Goal: Use online tool/utility

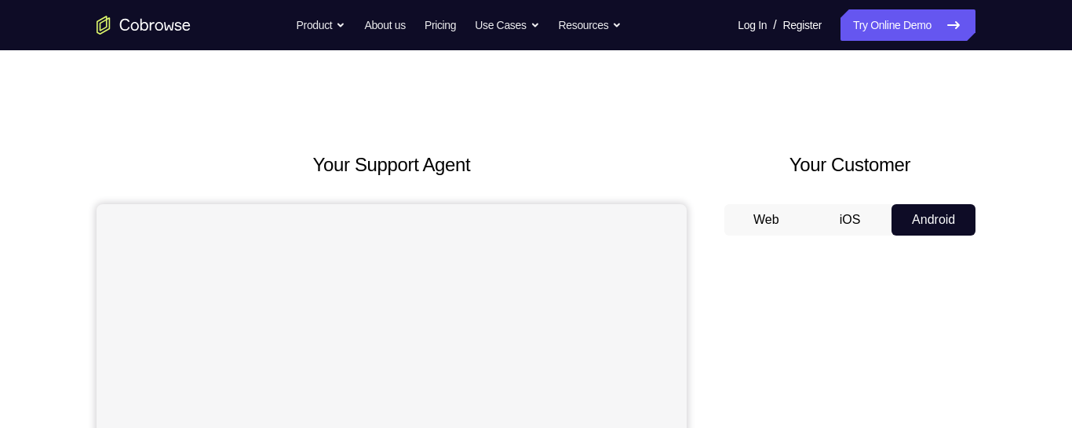
click at [919, 214] on button "Android" at bounding box center [933, 219] width 84 height 31
click at [771, 221] on button "Web" at bounding box center [766, 219] width 84 height 31
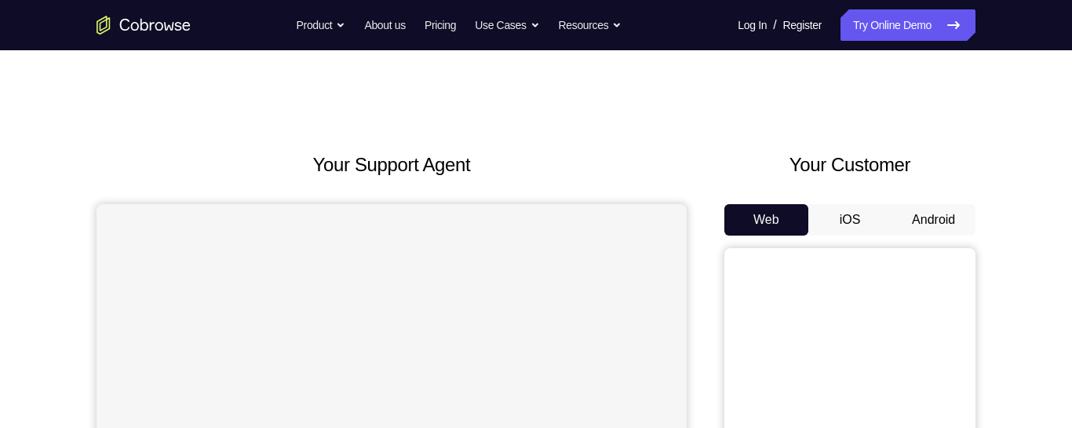
click at [929, 216] on button "Android" at bounding box center [933, 219] width 84 height 31
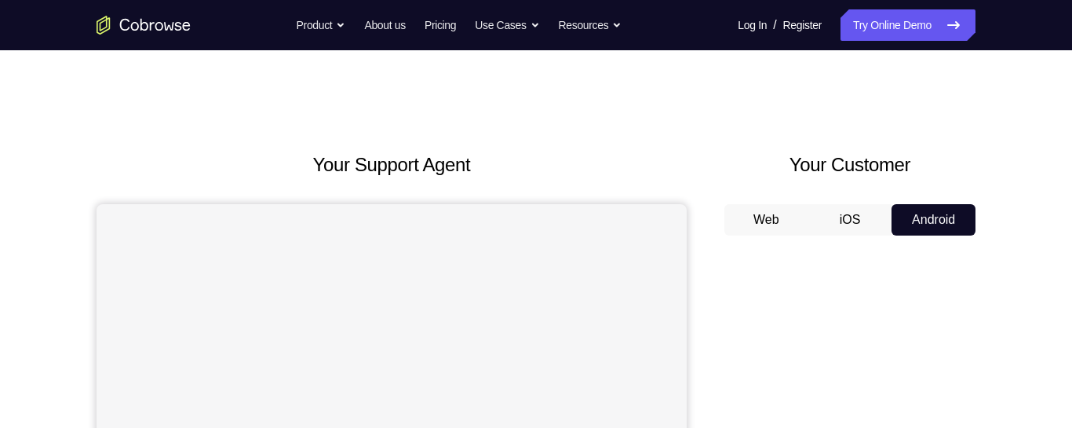
click at [771, 226] on button "Web" at bounding box center [766, 219] width 84 height 31
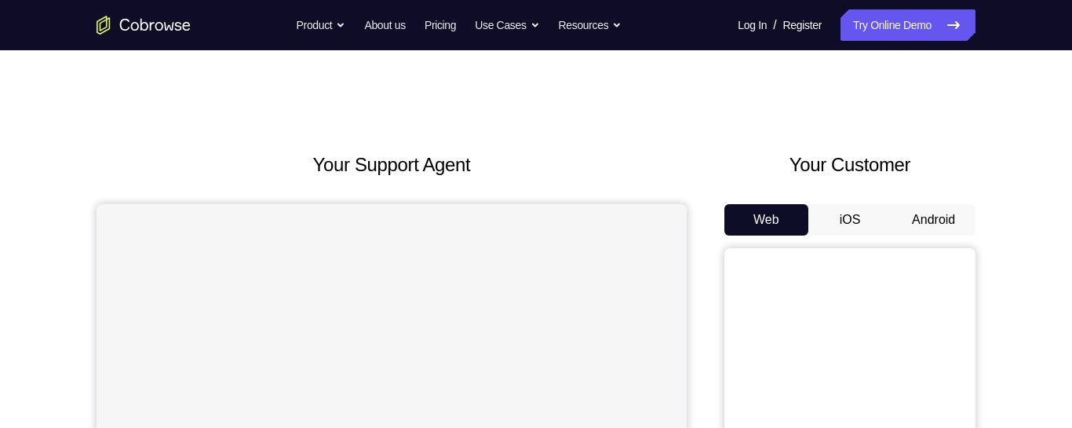
click at [948, 213] on button "Android" at bounding box center [933, 219] width 84 height 31
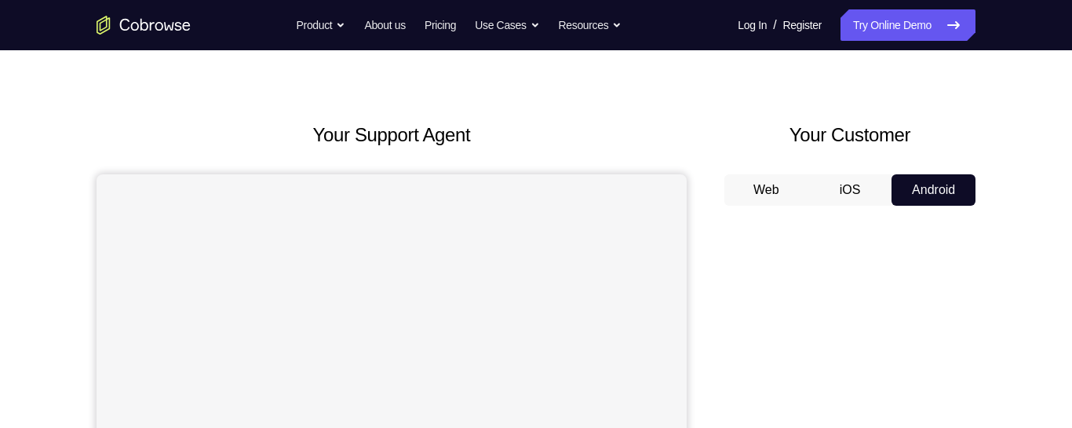
scroll to position [11, 0]
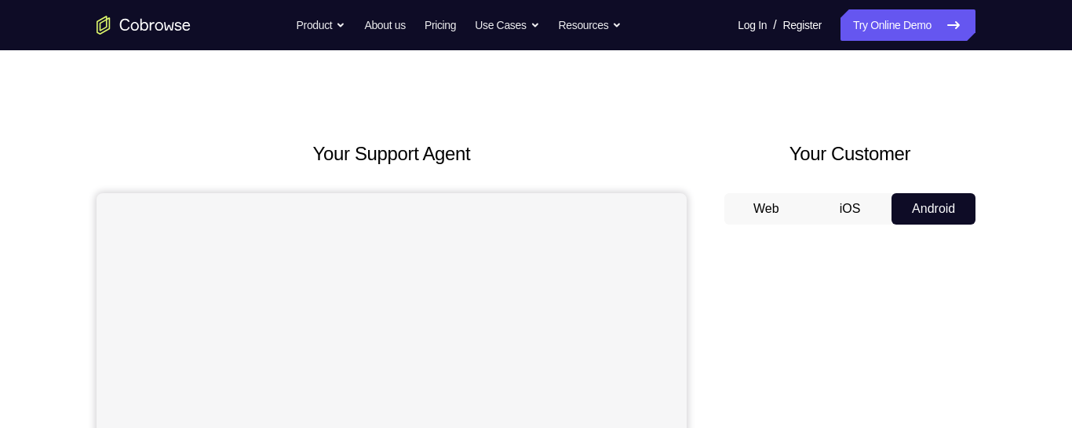
click at [767, 204] on button "Web" at bounding box center [766, 208] width 84 height 31
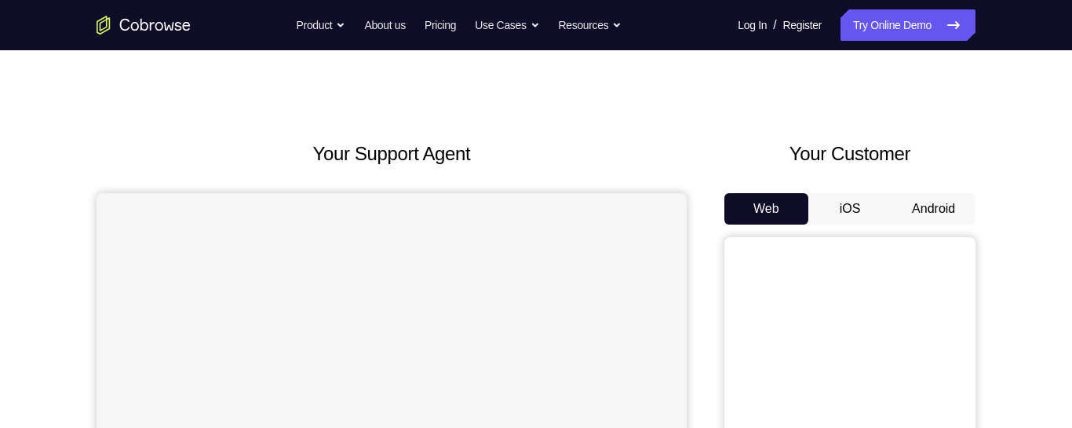
click at [931, 201] on button "Android" at bounding box center [933, 208] width 84 height 31
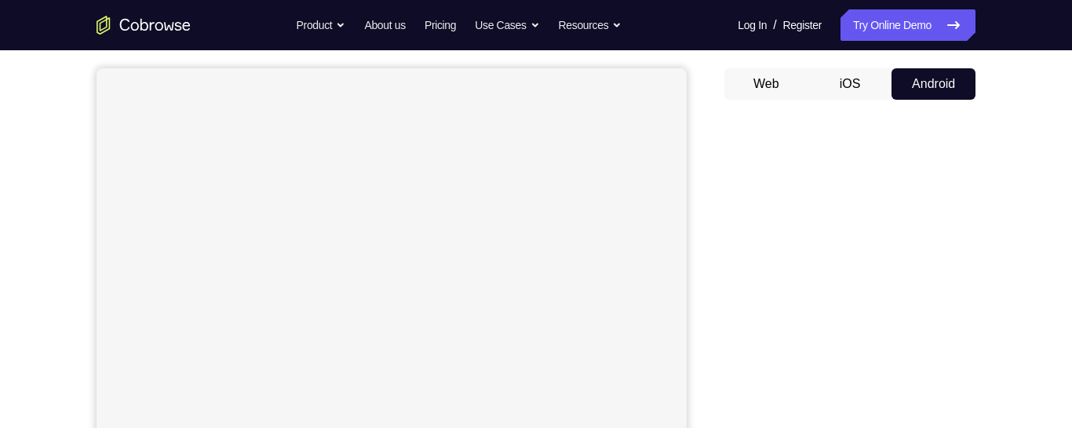
scroll to position [133, 0]
click at [1014, 91] on div "Your Support Agent Your Customer Web iOS Android Next Steps We’d be happy to gi…" at bounding box center [536, 346] width 1004 height 1035
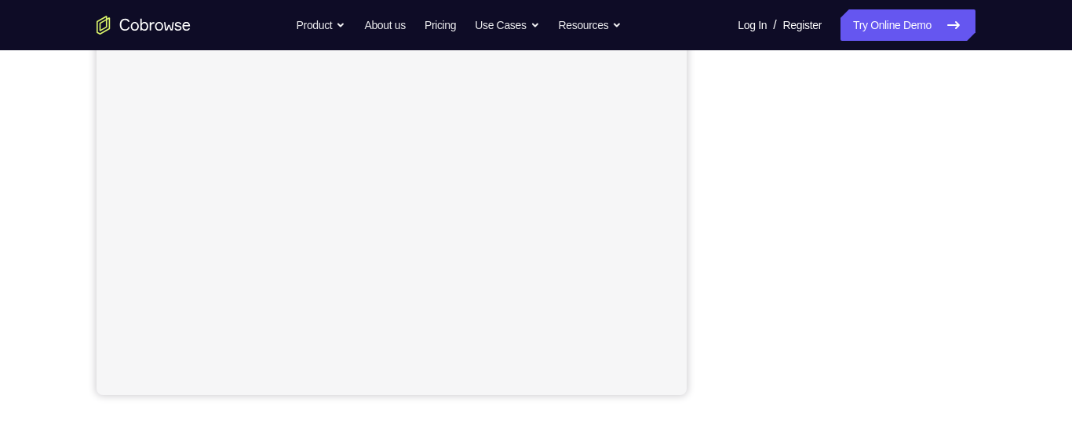
click at [989, 153] on div "Your Support Agent Your Customer Web iOS Android Next Steps We’d be happy to gi…" at bounding box center [536, 232] width 1004 height 1035
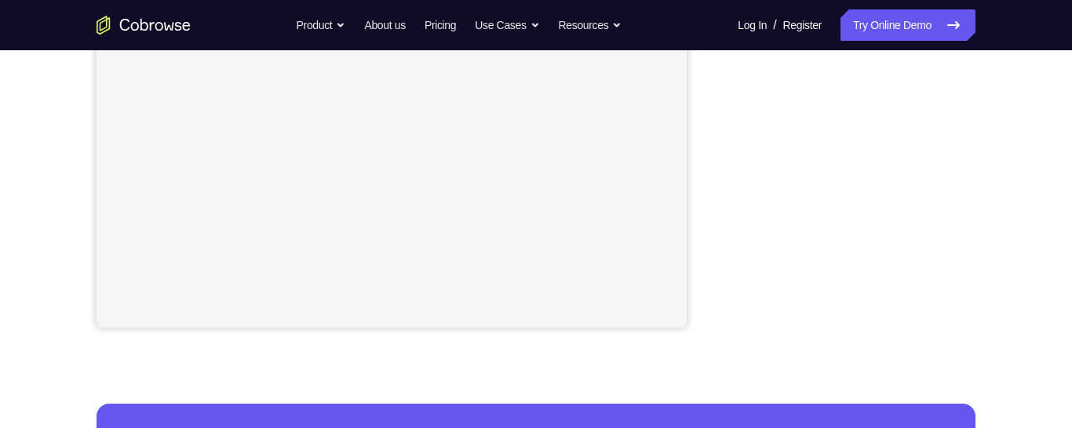
scroll to position [406, 0]
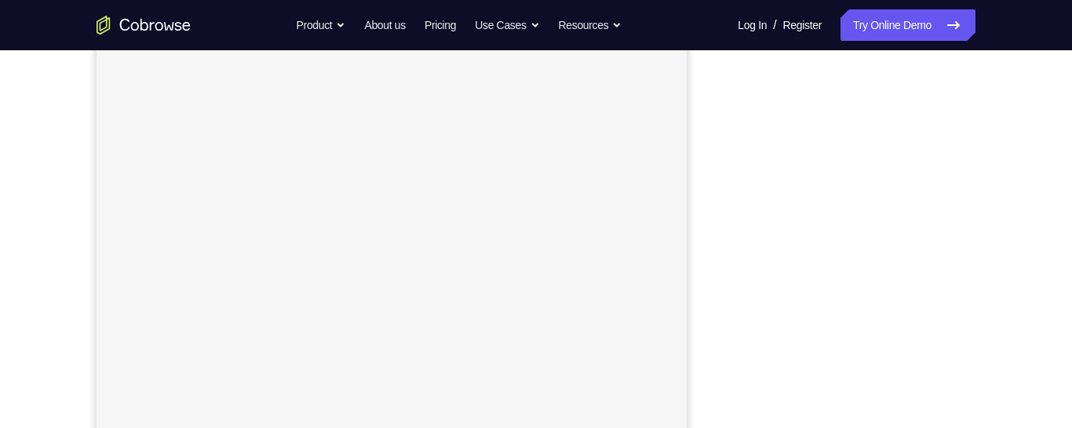
click at [993, 111] on div "Your Support Agent Your Customer Web iOS Android Next Steps We’d be happy to gi…" at bounding box center [536, 296] width 1004 height 1035
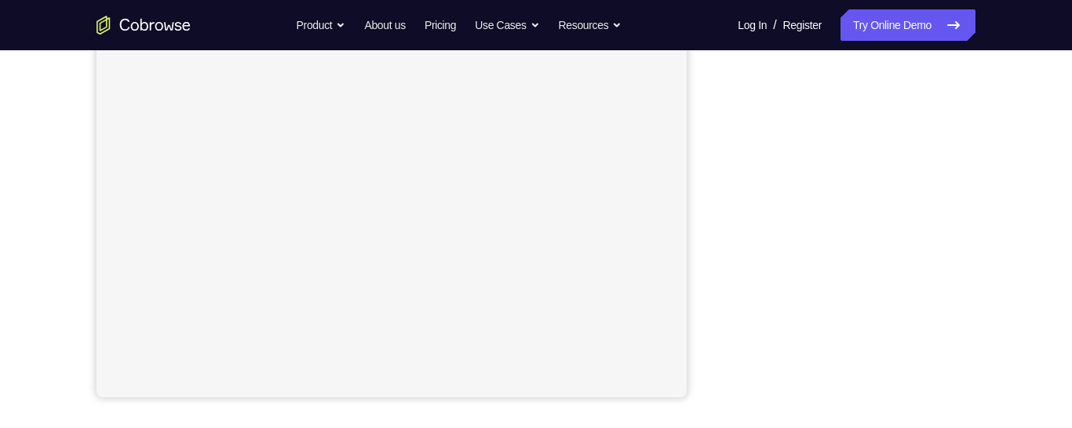
click at [1000, 153] on div "Your Support Agent Your Customer Web iOS Android Next Steps We’d be happy to gi…" at bounding box center [536, 235] width 1004 height 1035
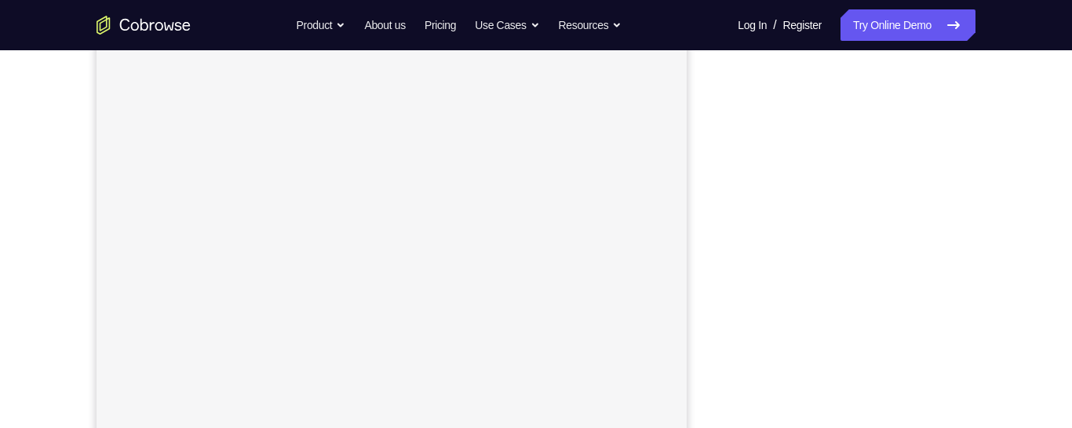
scroll to position [217, 0]
click at [997, 123] on div "Your Support Agent Your Customer Web iOS Android Next Steps We’d be happy to gi…" at bounding box center [536, 351] width 1004 height 1035
click at [980, 168] on div "Your Support Agent Your Customer Web iOS Android Next Steps We’d be happy to gi…" at bounding box center [536, 280] width 1004 height 1035
click at [983, 153] on div "Your Support Agent Your Customer Web iOS Android Next Steps We’d be happy to gi…" at bounding box center [536, 280] width 1004 height 1035
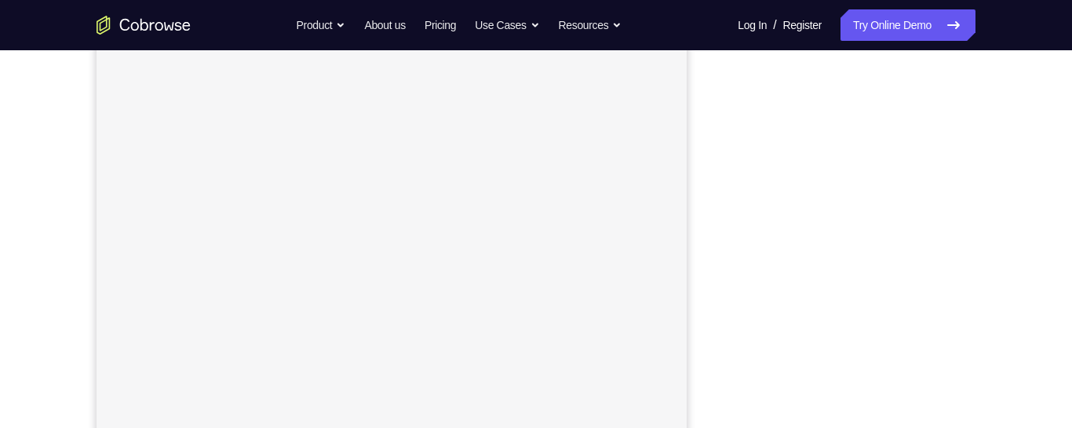
click at [986, 140] on div "Your Support Agent Your Customer Web iOS Android Next Steps We’d be happy to gi…" at bounding box center [536, 280] width 1004 height 1035
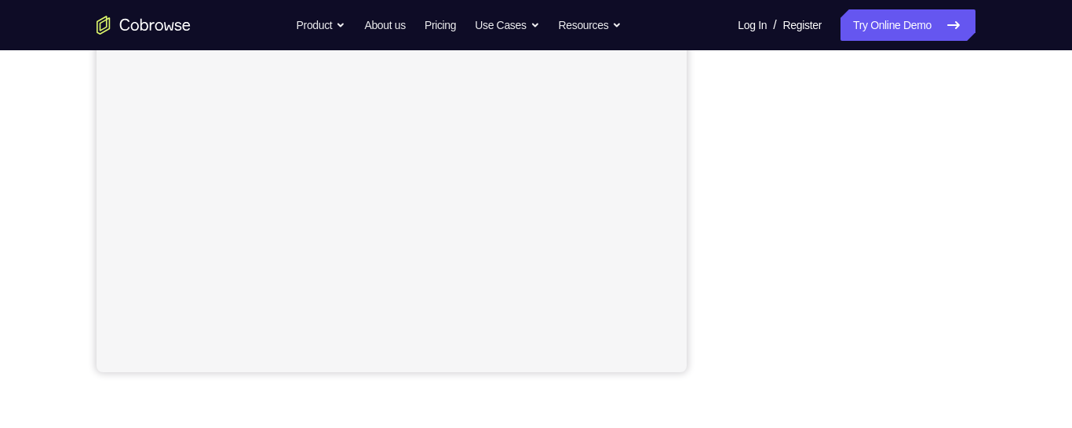
click at [984, 138] on div "Your Support Agent Your Customer Web iOS Android Next Steps We’d be happy to gi…" at bounding box center [536, 209] width 1004 height 1035
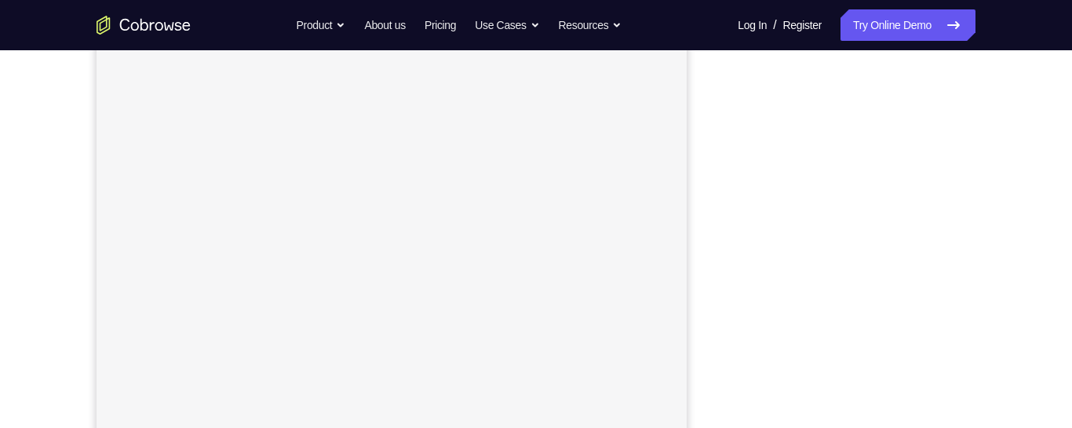
scroll to position [251, 0]
click at [997, 168] on div "Your Support Agent Your Customer Web iOS Android Next Steps We’d be happy to gi…" at bounding box center [536, 316] width 1004 height 1035
click at [1004, 212] on div "Your Support Agent Your Customer Web iOS Android Next Steps We’d be happy to gi…" at bounding box center [536, 287] width 1004 height 1035
click at [1007, 198] on div "Your Support Agent Your Customer Web iOS Android Next Steps We’d be happy to gi…" at bounding box center [536, 287] width 1004 height 1035
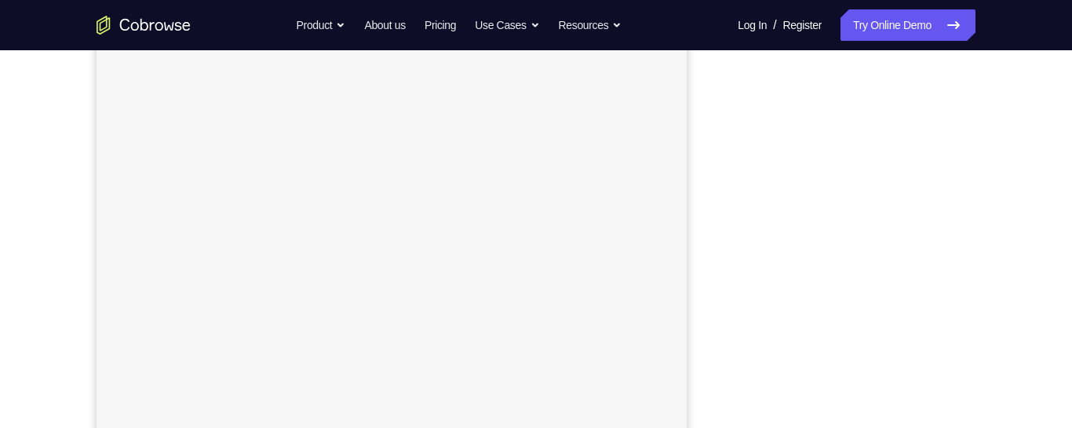
click at [1008, 184] on div "Your Support Agent Your Customer Web iOS Android Next Steps We’d be happy to gi…" at bounding box center [536, 287] width 1004 height 1035
click at [1015, 168] on div "Your Support Agent Your Customer Web iOS Android Next Steps We’d be happy to gi…" at bounding box center [536, 298] width 1004 height 1035
click at [1017, 168] on div "Your Support Agent Your Customer Web iOS Android Next Steps We’d be happy to gi…" at bounding box center [536, 359] width 1004 height 1035
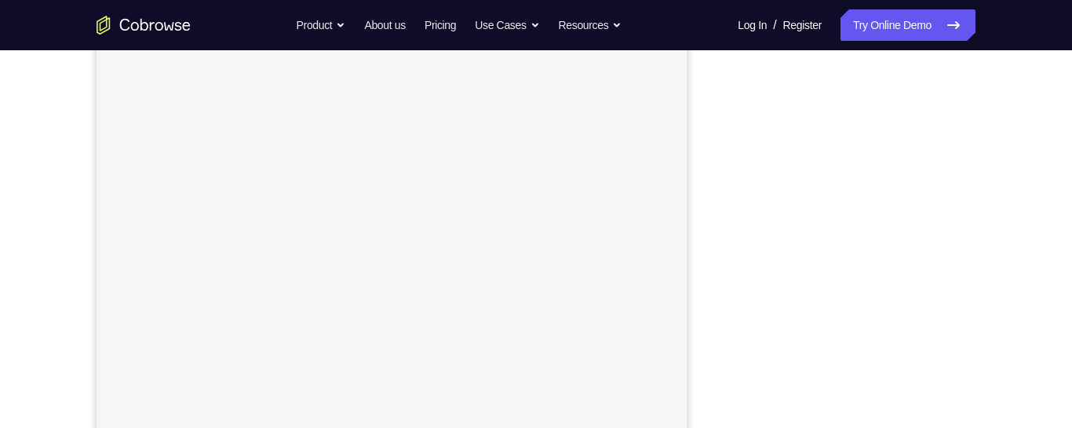
scroll to position [253, 0]
click at [1002, 215] on div "Your Support Agent Your Customer Web iOS Android Next Steps We’d be happy to gi…" at bounding box center [536, 314] width 1004 height 1035
click at [982, 227] on div "Your Support Agent Your Customer Web iOS Android Next Steps We’d be happy to gi…" at bounding box center [536, 344] width 1004 height 1035
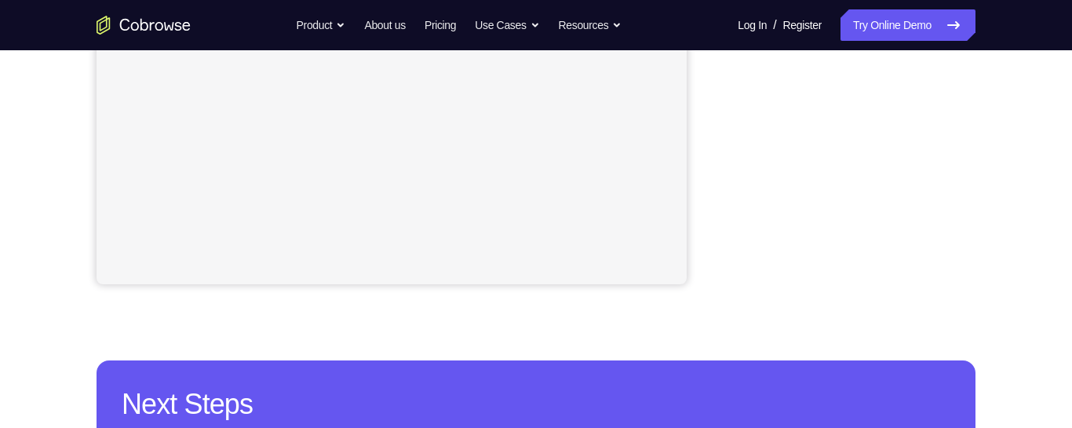
scroll to position [448, 0]
